Goal: Contribute content

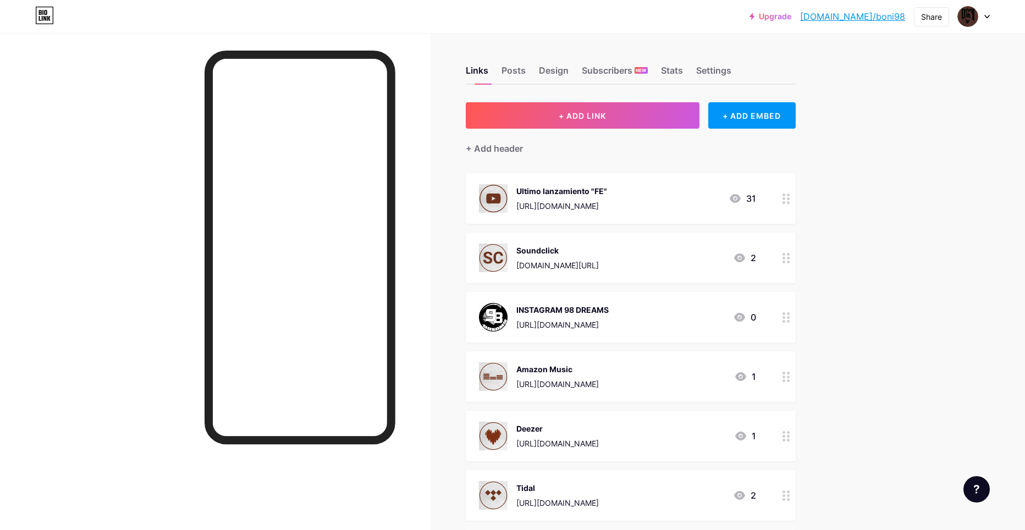
click at [784, 202] on div at bounding box center [786, 198] width 19 height 51
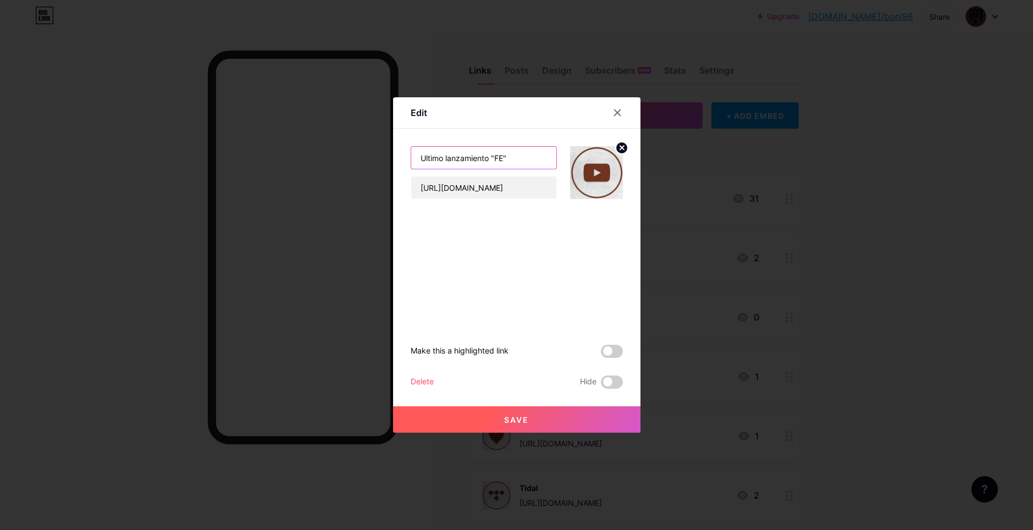
click at [493, 156] on input "Ultimo lanzamiento "FE"" at bounding box center [483, 158] width 145 height 22
type input "Ultimo lanzamiento "JOFIEL THEME""
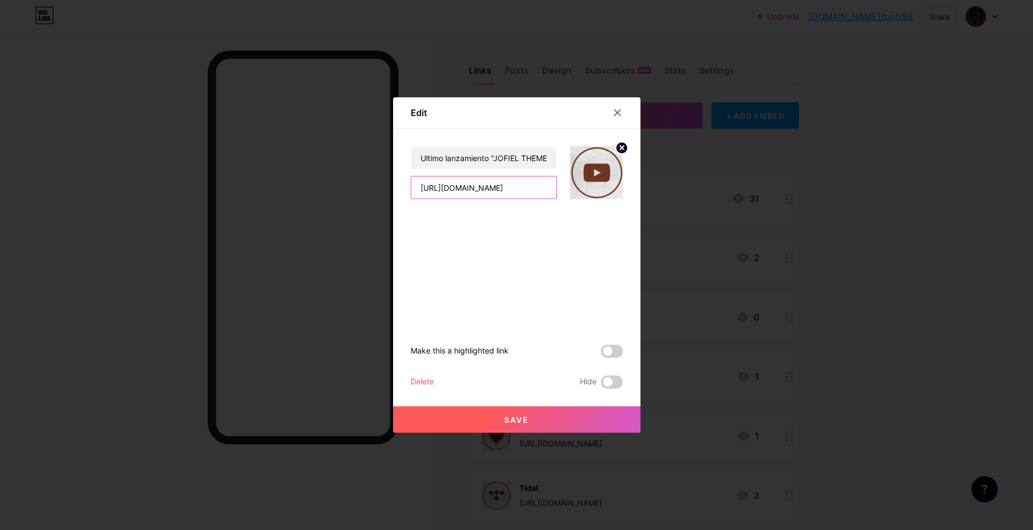
click at [456, 196] on input "[URL][DOMAIN_NAME]" at bounding box center [483, 187] width 145 height 22
paste input "Ur9eX8GD19I?si=k3kq7M_qqIqQM_07"
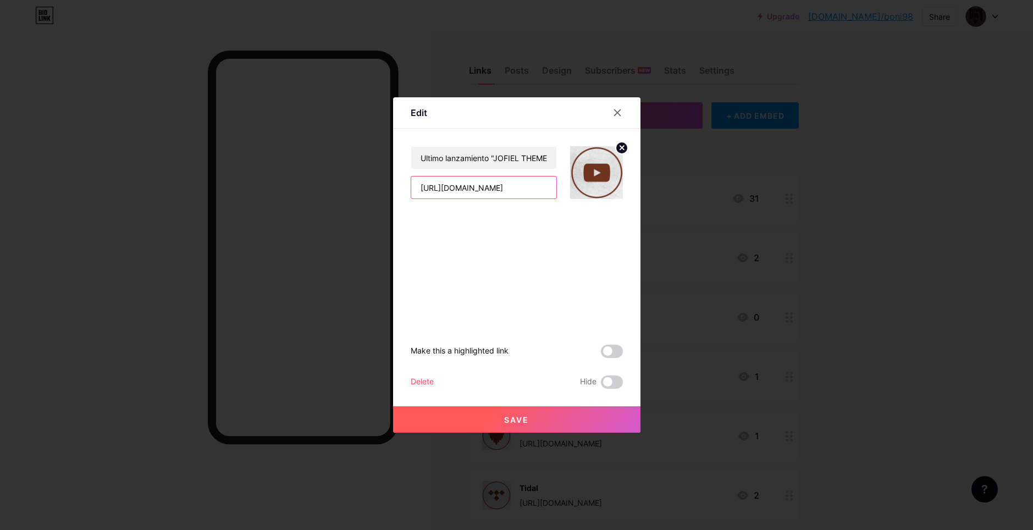
scroll to position [0, 73]
type input "[URL][DOMAIN_NAME]"
click at [524, 425] on button "Save" at bounding box center [516, 419] width 247 height 26
